Goal: Task Accomplishment & Management: Use online tool/utility

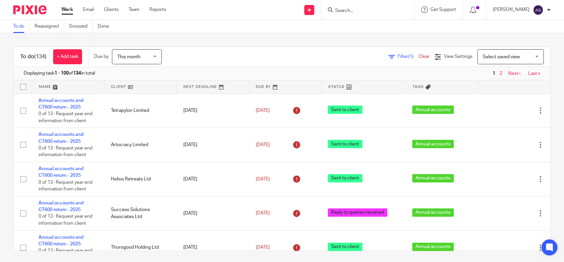
click at [362, 12] on input "Search" at bounding box center [365, 11] width 60 height 6
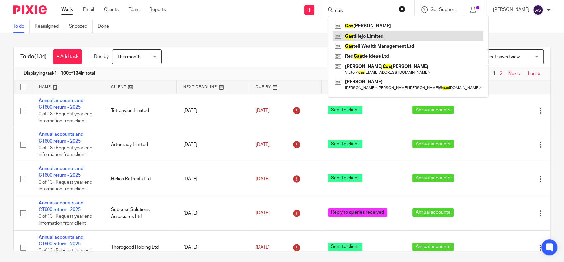
type input "cas"
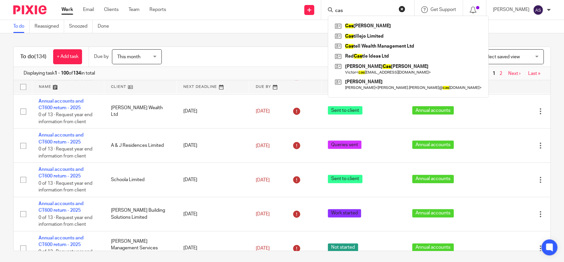
scroll to position [627, 0]
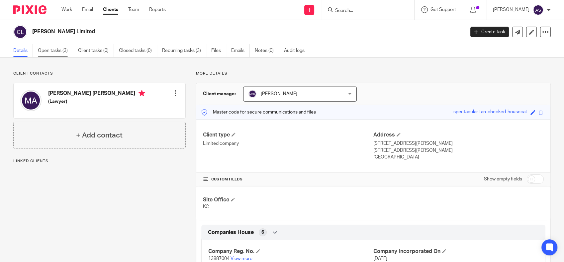
click at [60, 53] on link "Open tasks (3)" at bounding box center [55, 50] width 35 height 13
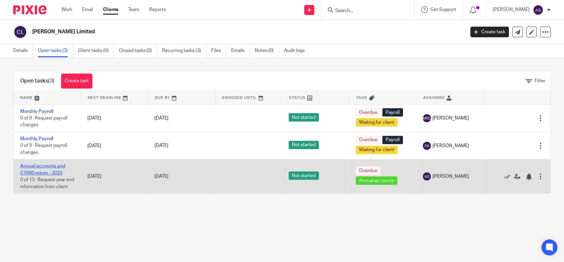
click at [56, 167] on link "Annual accounts and CT600 return - 2025" at bounding box center [42, 169] width 45 height 11
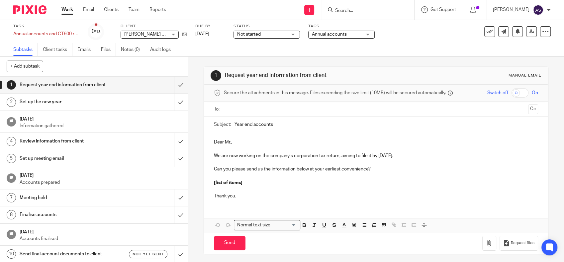
click at [153, 33] on span "[PERSON_NAME] Limited" at bounding box center [150, 34] width 53 height 5
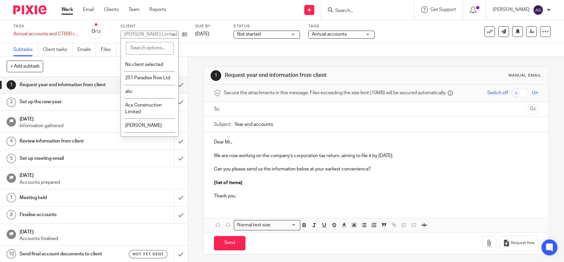
click at [166, 19] on div "Work Email Clients Team Reports Work Email Clients Team Reports Settings" at bounding box center [115, 10] width 121 height 20
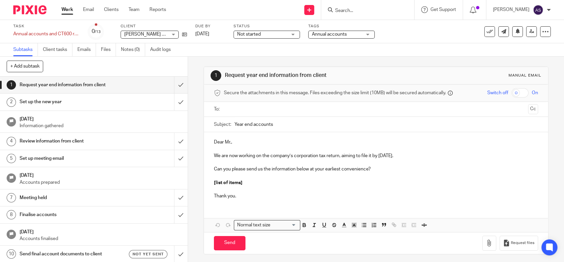
click at [290, 34] on div "Not started Not started" at bounding box center [267, 35] width 66 height 8
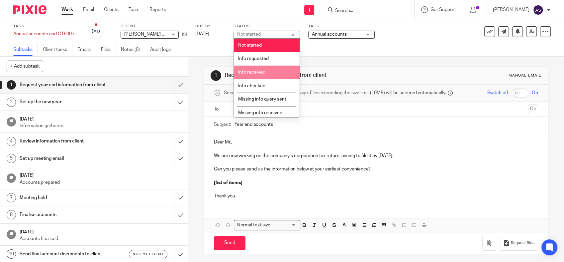
click at [269, 72] on li "Info received" at bounding box center [267, 72] width 66 height 14
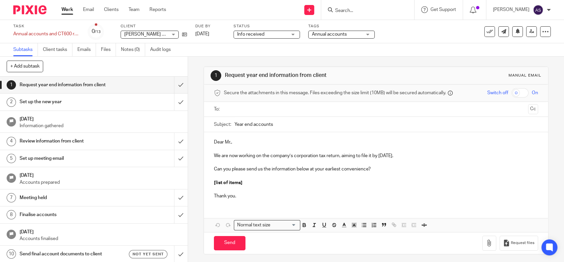
click at [189, 64] on div "1 Request year end information from client Manual email Secure the attachments …" at bounding box center [376, 158] width 376 height 205
